Goal: Task Accomplishment & Management: Manage account settings

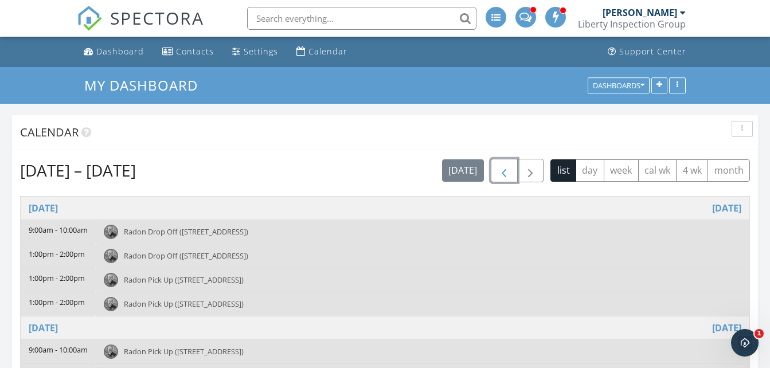
click at [504, 167] on span "button" at bounding box center [504, 171] width 14 height 14
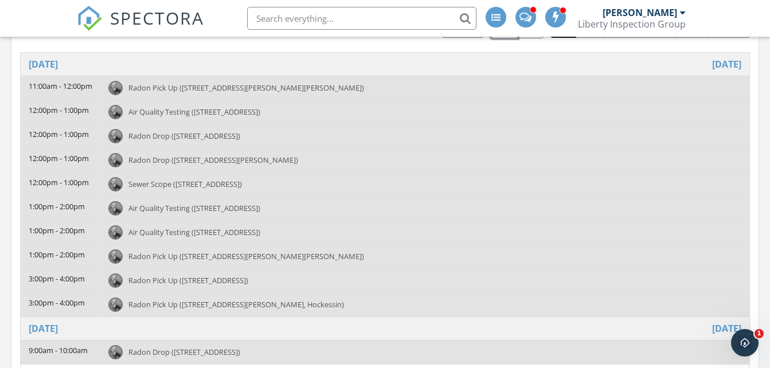
scroll to position [158, 0]
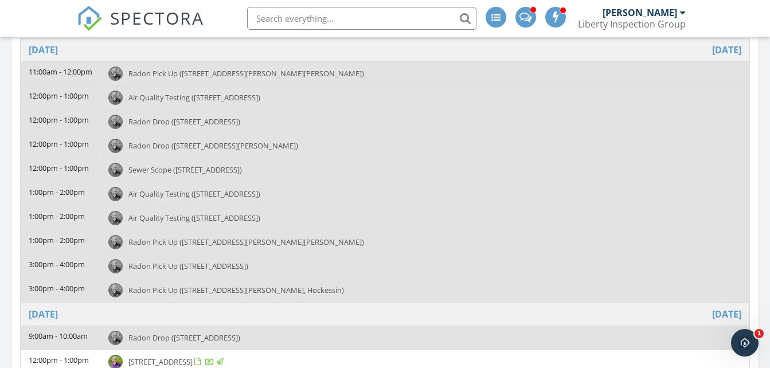
drag, startPoint x: 770, startPoint y: 117, endPoint x: 768, endPoint y: 138, distance: 20.8
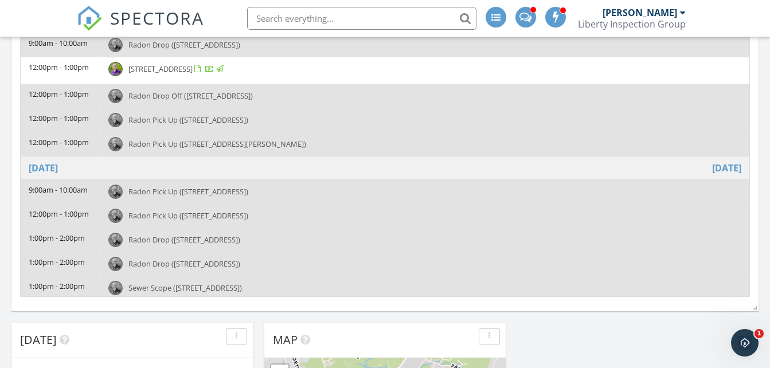
scroll to position [88, 0]
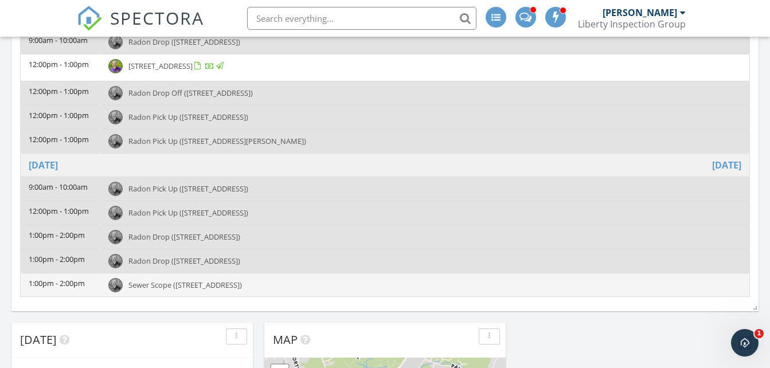
click at [184, 289] on span "Sewer Scope (1200 S 50th St, Philadelphia)" at bounding box center [185, 285] width 114 height 10
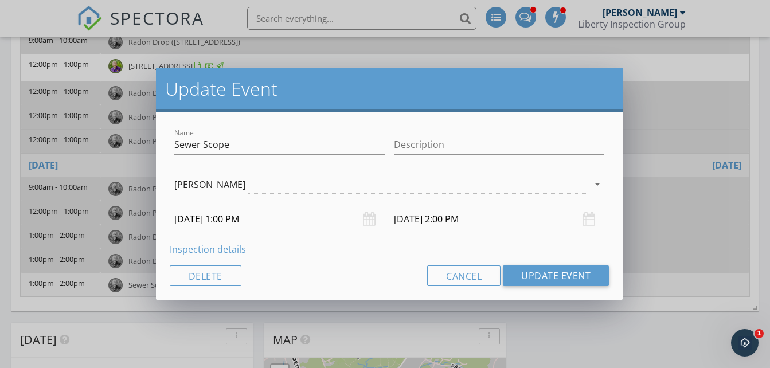
click at [191, 250] on link "Inspection details" at bounding box center [208, 249] width 76 height 13
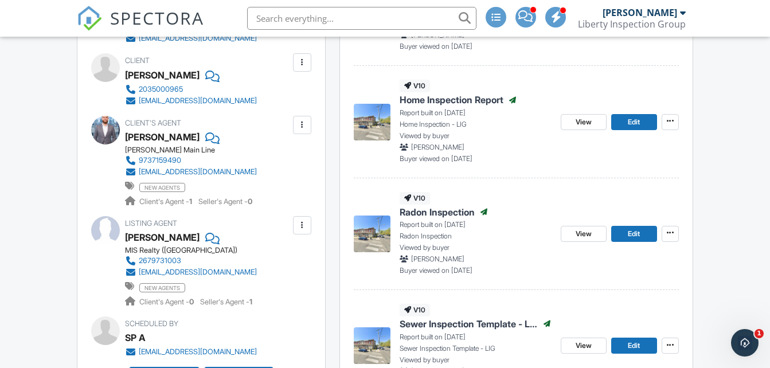
scroll to position [542, 0]
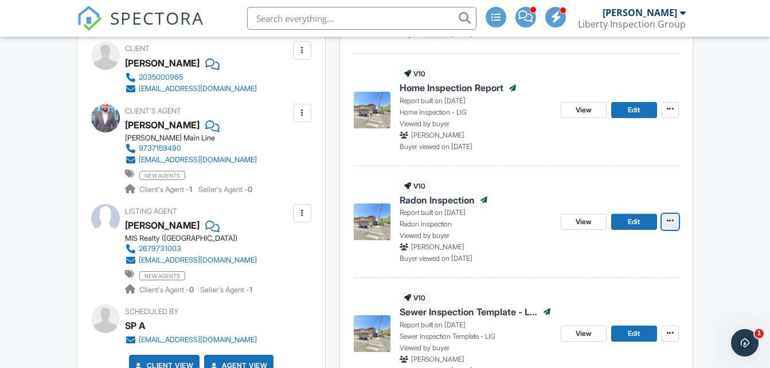
click at [667, 217] on icon at bounding box center [670, 221] width 7 height 8
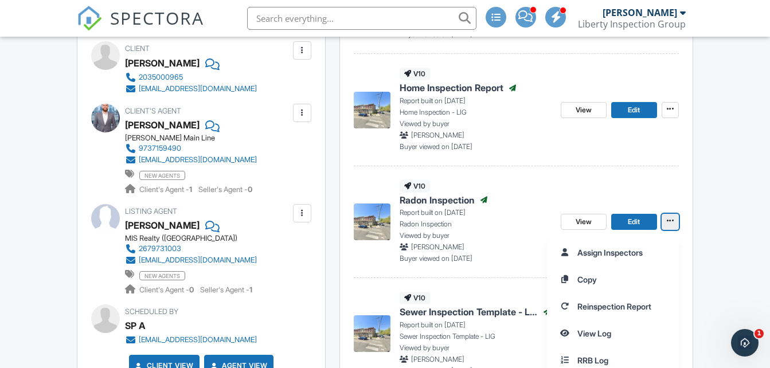
click at [669, 219] on icon at bounding box center [670, 221] width 7 height 8
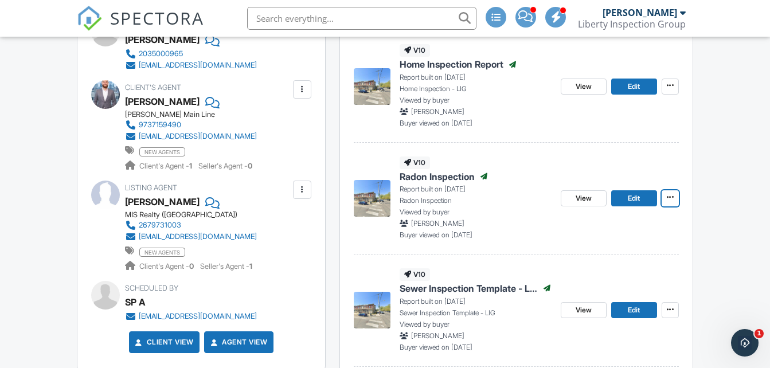
scroll to position [548, 0]
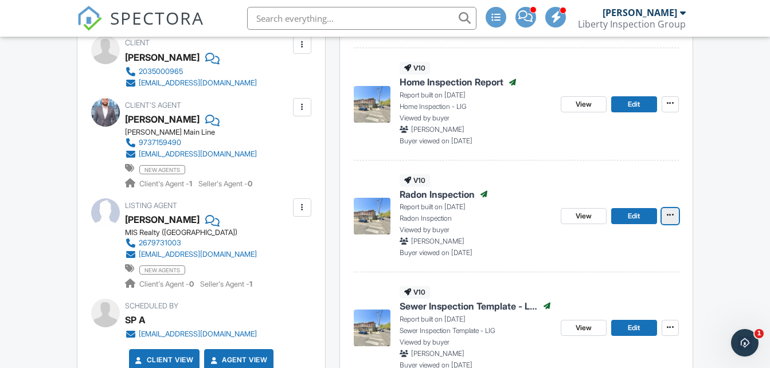
click at [669, 219] on icon at bounding box center [670, 215] width 7 height 8
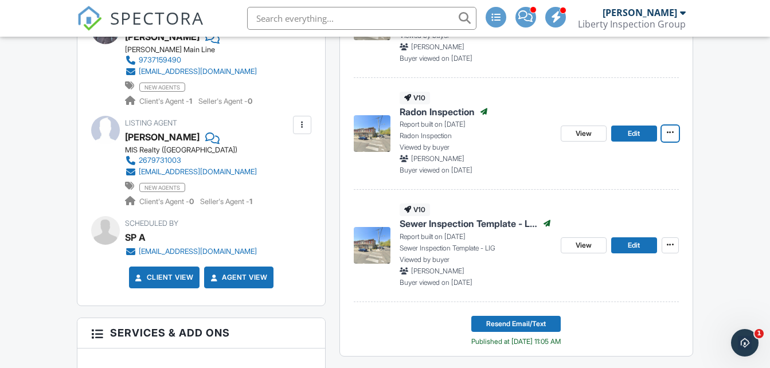
scroll to position [636, 0]
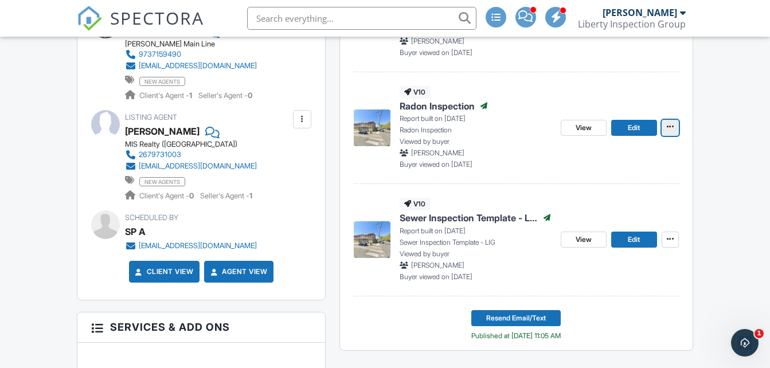
click at [667, 131] on icon at bounding box center [670, 127] width 7 height 8
click at [622, 129] on link "Edit" at bounding box center [634, 128] width 46 height 16
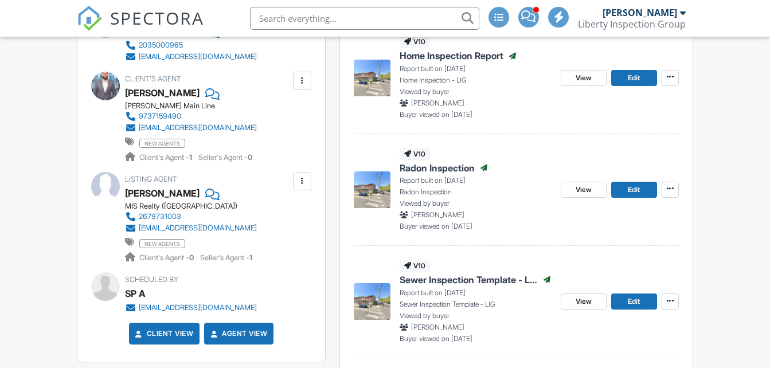
scroll to position [580, 0]
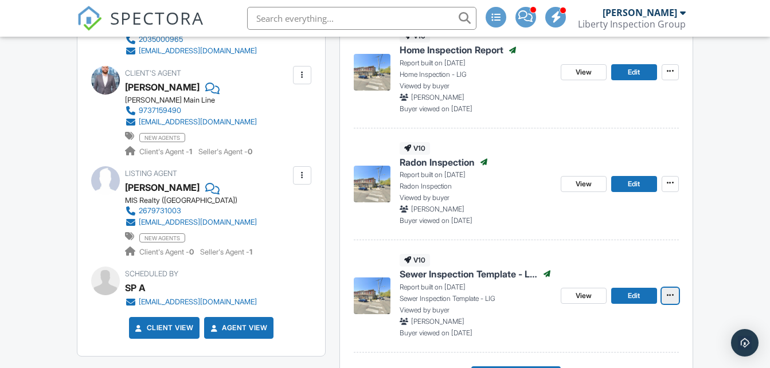
click at [669, 294] on icon at bounding box center [670, 295] width 7 height 8
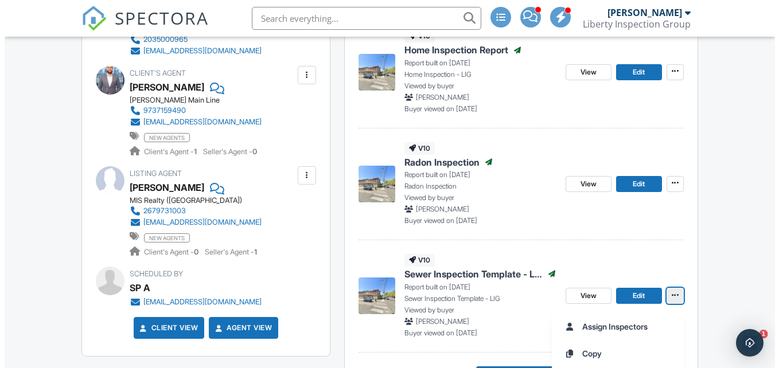
scroll to position [0, 0]
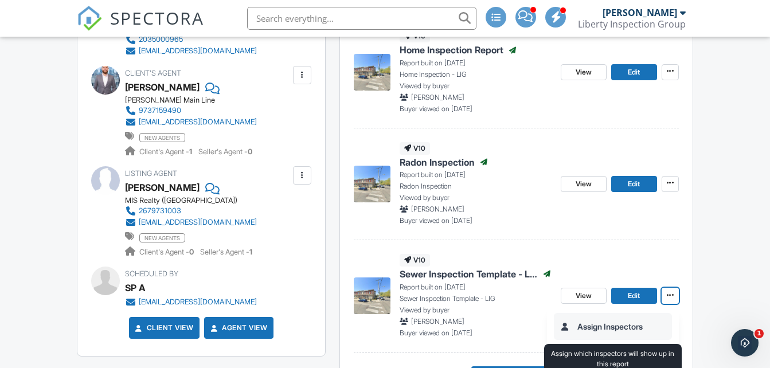
click at [621, 329] on input "Assign Inspectors" at bounding box center [613, 327] width 117 height 26
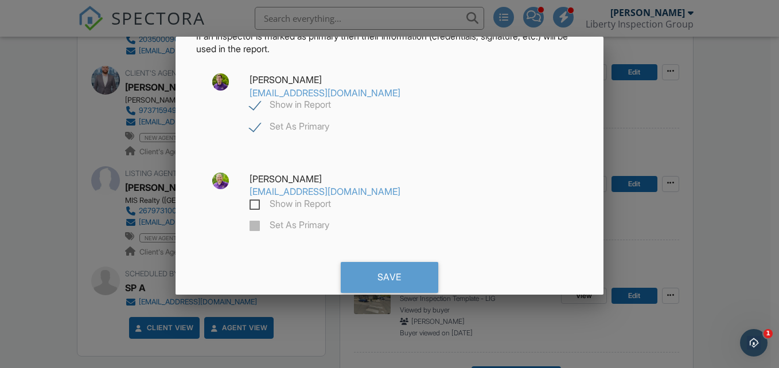
scroll to position [83, 0]
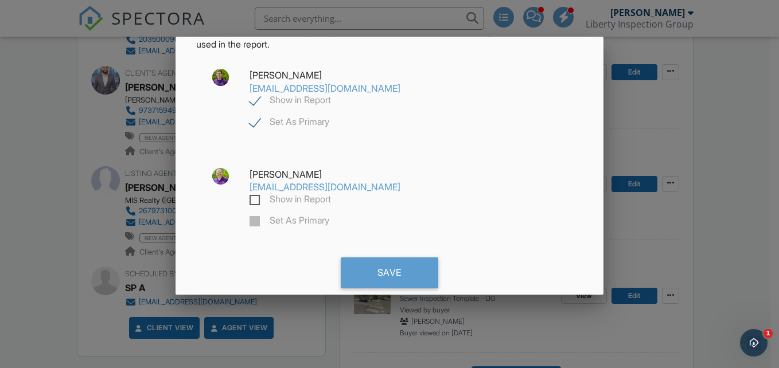
click at [253, 198] on label "Show in Report" at bounding box center [290, 201] width 81 height 14
checkbox input "true"
click at [252, 224] on label "Set As Primary" at bounding box center [290, 222] width 80 height 14
checkbox input "false"
checkbox input "true"
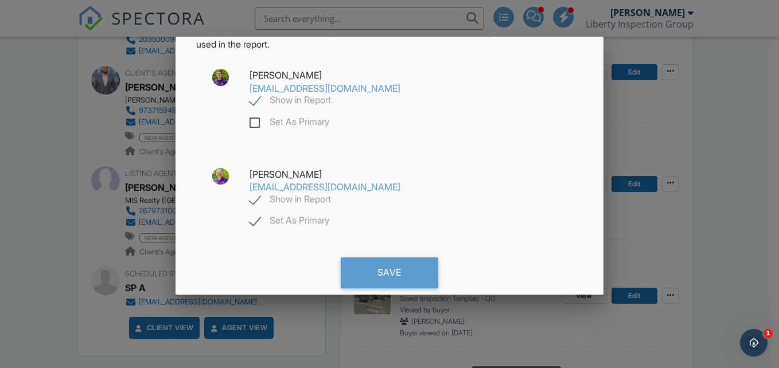
click at [247, 102] on div "Show in Report Set As Primary" at bounding box center [330, 117] width 175 height 44
click at [255, 100] on label "Show in Report" at bounding box center [290, 102] width 81 height 14
checkbox input "false"
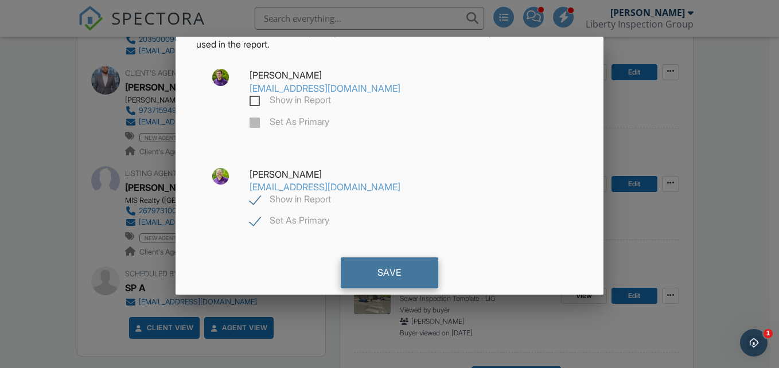
click at [406, 279] on div "Save" at bounding box center [390, 273] width 98 height 31
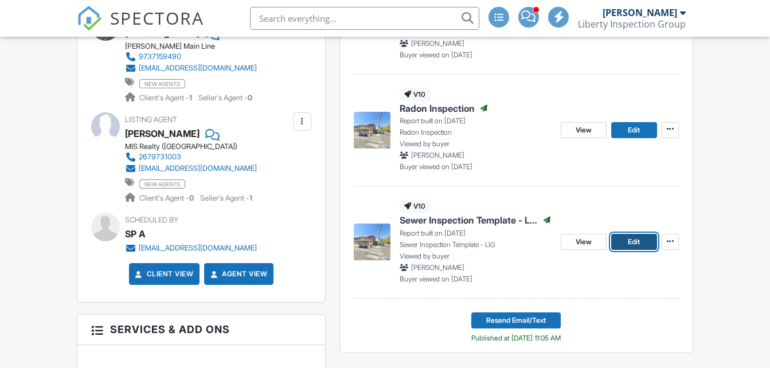
click at [625, 240] on link "Edit" at bounding box center [634, 242] width 46 height 16
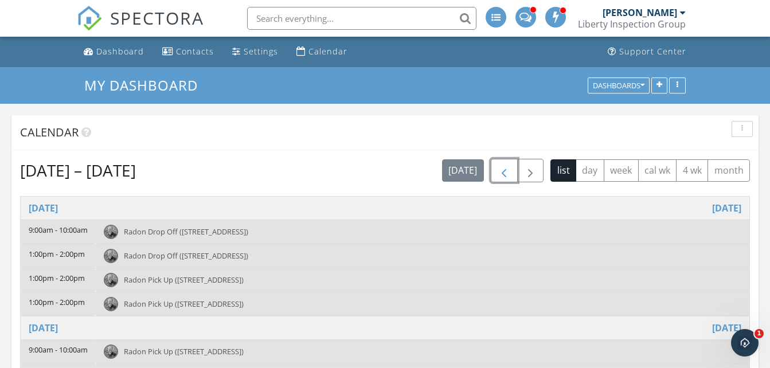
click at [508, 163] on button "button" at bounding box center [504, 171] width 27 height 24
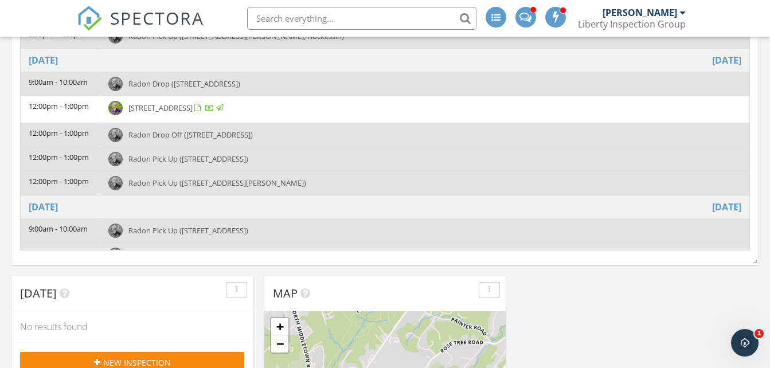
scroll to position [88, 0]
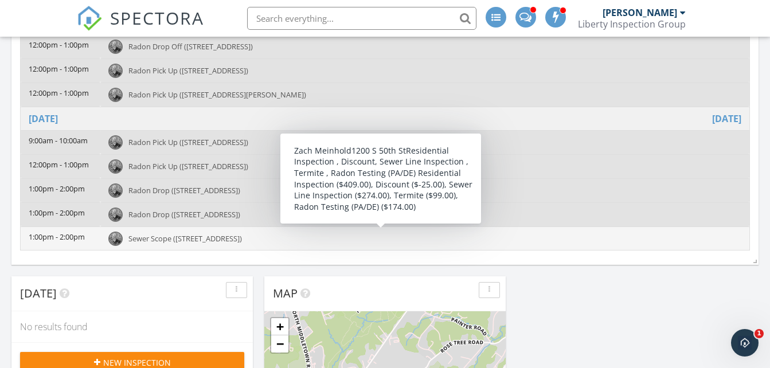
click at [217, 245] on div "Sewer Scope ([STREET_ADDRESS])" at bounding box center [424, 239] width 633 height 14
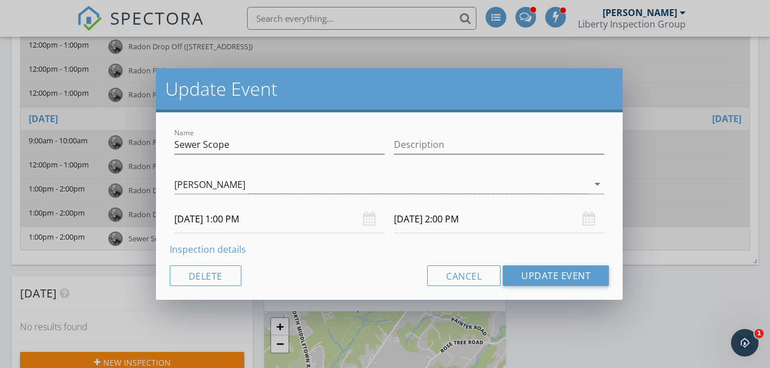
click at [217, 248] on link "Inspection details" at bounding box center [208, 249] width 76 height 13
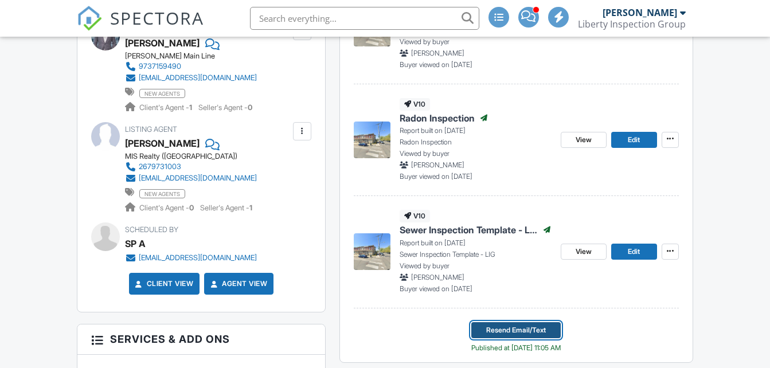
click at [483, 331] on button "Resend Email/Text" at bounding box center [516, 330] width 89 height 16
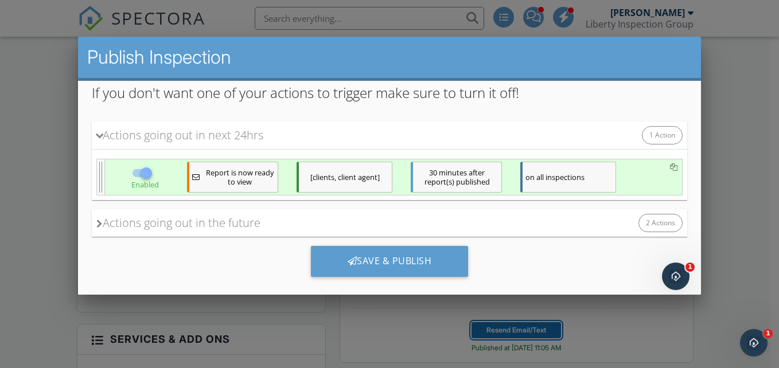
scroll to position [182, 0]
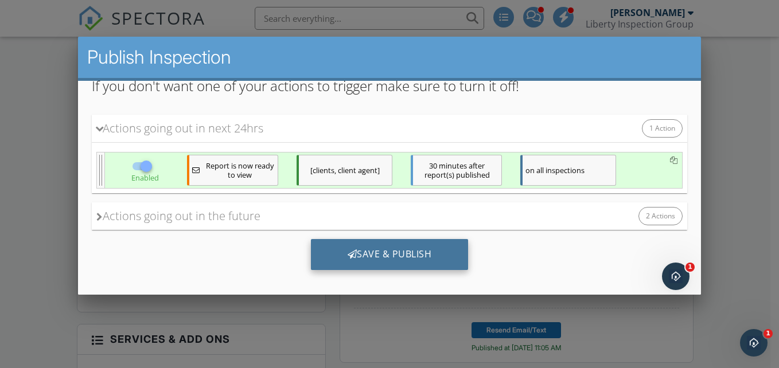
click at [392, 258] on div "Save & Publish" at bounding box center [389, 254] width 158 height 31
